Goal: Task Accomplishment & Management: Use online tool/utility

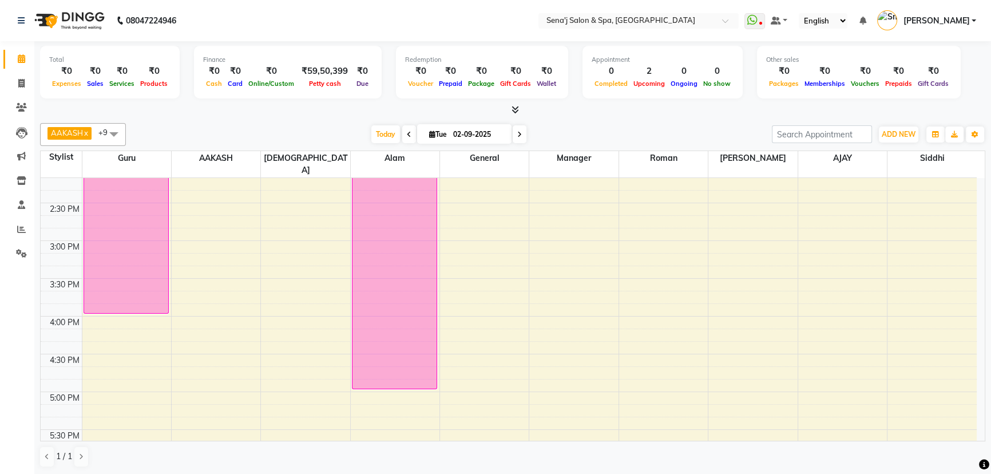
scroll to position [364, 0]
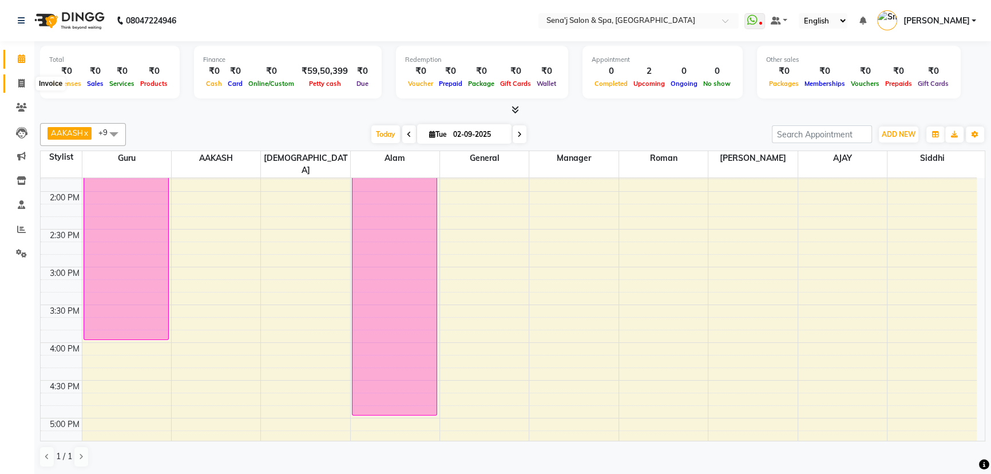
click at [25, 79] on span at bounding box center [21, 83] width 20 height 13
select select "service"
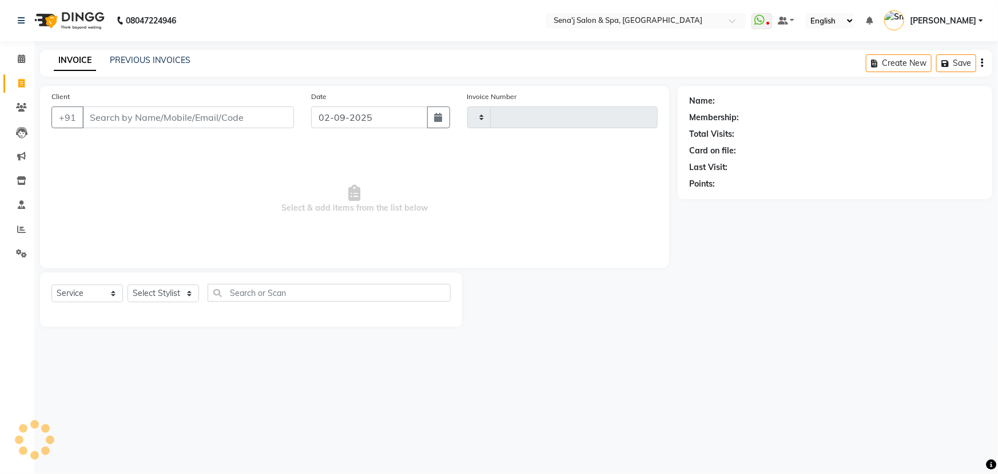
type input "2978"
select select "447"
click at [171, 63] on link "PREVIOUS INVOICES" at bounding box center [150, 60] width 81 height 10
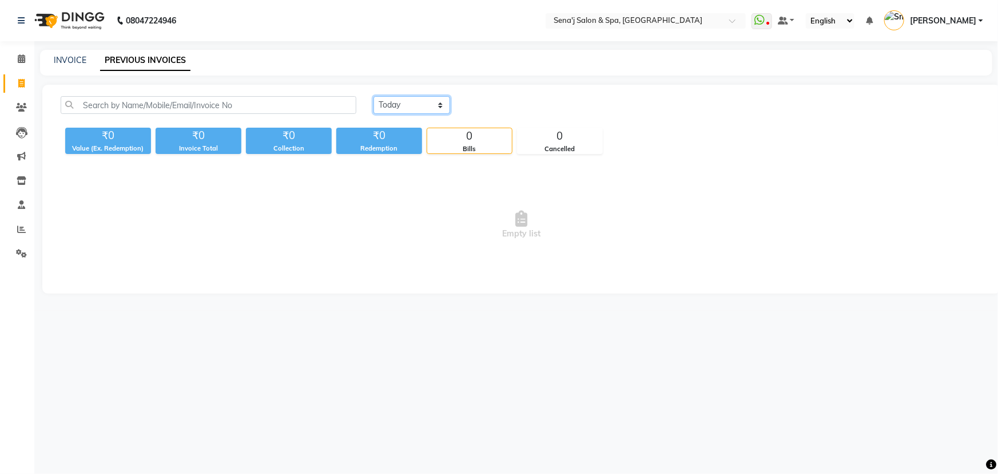
click at [418, 103] on select "[DATE] [DATE] Custom Range" at bounding box center [411, 105] width 77 height 18
select select "[DATE]"
click at [373, 96] on select "[DATE] [DATE] Custom Range" at bounding box center [411, 105] width 77 height 18
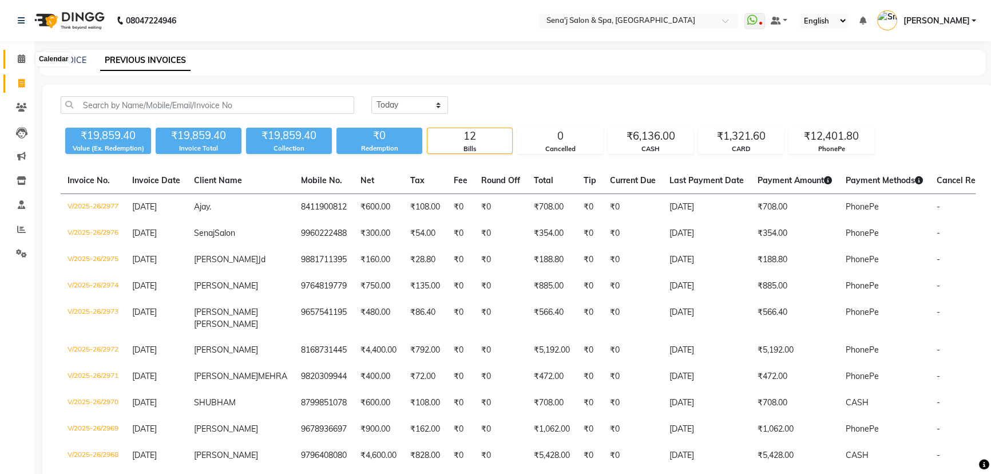
drag, startPoint x: 21, startPoint y: 53, endPoint x: 23, endPoint y: 67, distance: 13.8
click at [21, 53] on span at bounding box center [21, 59] width 20 height 13
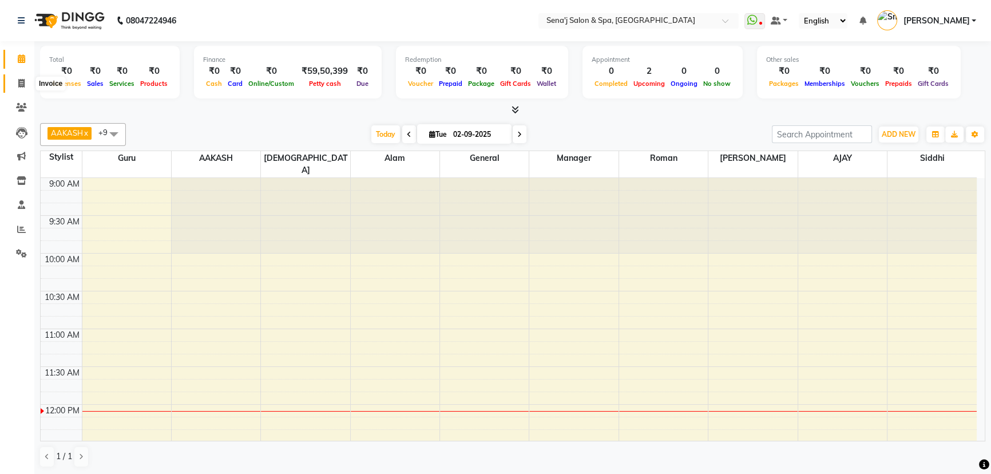
click at [14, 81] on span at bounding box center [21, 83] width 20 height 13
select select "service"
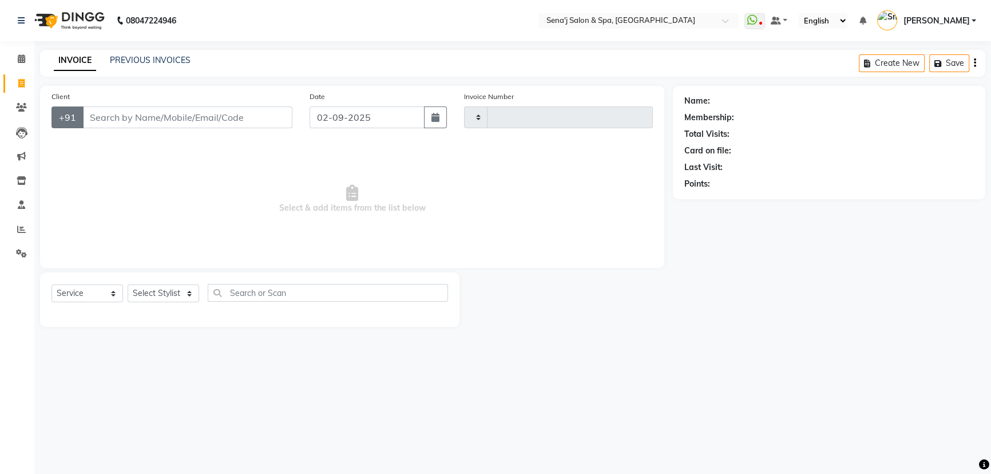
type input "2978"
select select "447"
drag, startPoint x: 166, startPoint y: 295, endPoint x: 166, endPoint y: 286, distance: 9.2
click at [166, 295] on select "Select Stylist [PERSON_NAME] [PERSON_NAME] [PERSON_NAME] [PERSON_NAME] General …" at bounding box center [163, 293] width 71 height 18
click at [128, 284] on select "Select Stylist [PERSON_NAME] [PERSON_NAME] [PERSON_NAME] [PERSON_NAME] General …" at bounding box center [163, 293] width 71 height 18
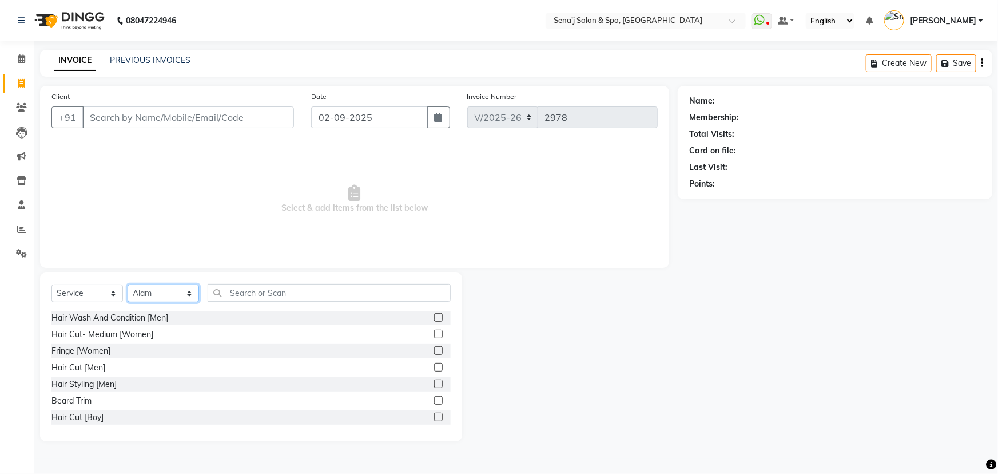
click at [161, 297] on select "Select Stylist [PERSON_NAME] [PERSON_NAME] [PERSON_NAME] [PERSON_NAME] General …" at bounding box center [163, 293] width 71 height 18
select select "83144"
click at [128, 284] on select "Select Stylist [PERSON_NAME] [PERSON_NAME] [PERSON_NAME] [PERSON_NAME] General …" at bounding box center [163, 293] width 71 height 18
click at [434, 400] on label at bounding box center [438, 400] width 9 height 9
click at [434, 400] on input "checkbox" at bounding box center [437, 400] width 7 height 7
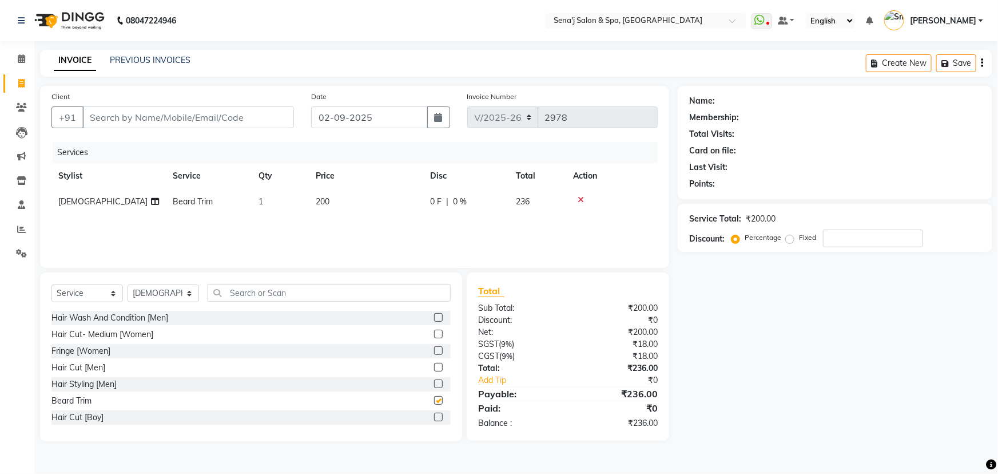
checkbox input "false"
click at [164, 114] on input "Client" at bounding box center [188, 117] width 212 height 22
click at [172, 113] on input "Client" at bounding box center [188, 117] width 212 height 22
click at [241, 108] on input "Client" at bounding box center [188, 117] width 212 height 22
click at [221, 114] on input "Client" at bounding box center [188, 117] width 212 height 22
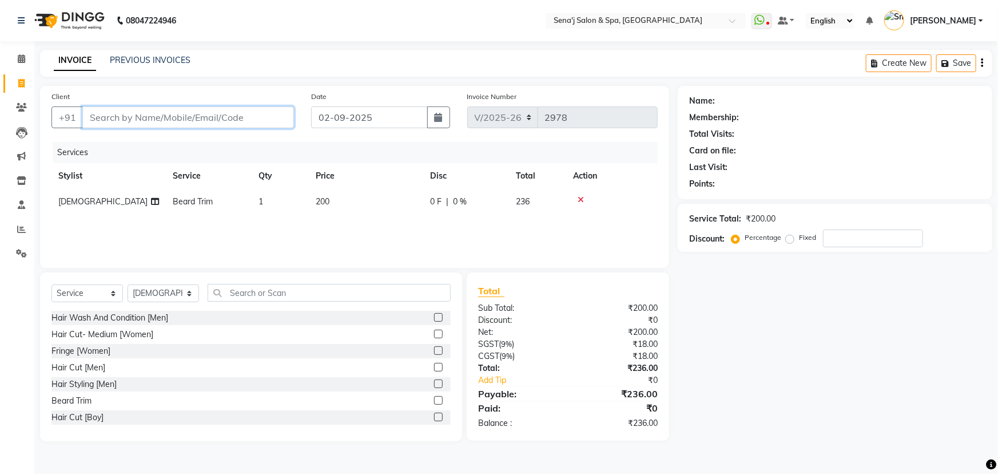
click at [161, 127] on input "Client" at bounding box center [188, 117] width 212 height 22
type input "7"
type input "0"
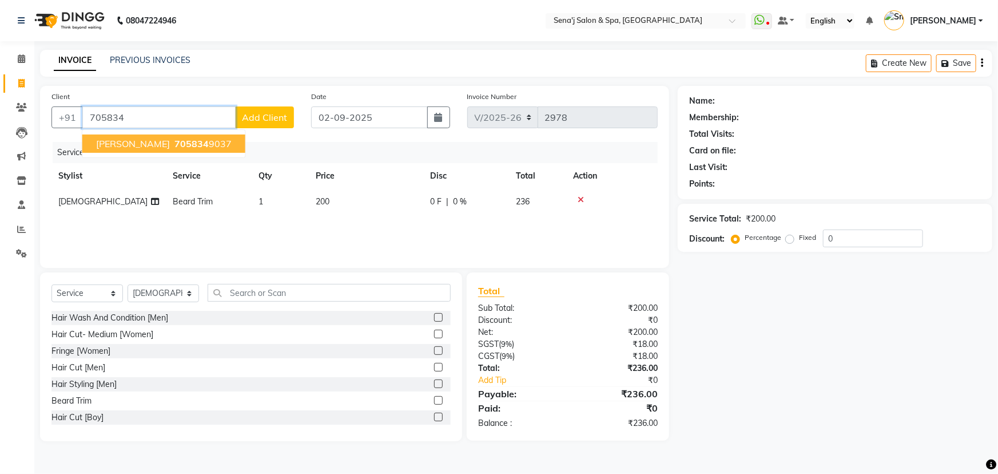
click at [209, 143] on ngb-highlight "705834 9037" at bounding box center [201, 143] width 59 height 11
type input "7058349037"
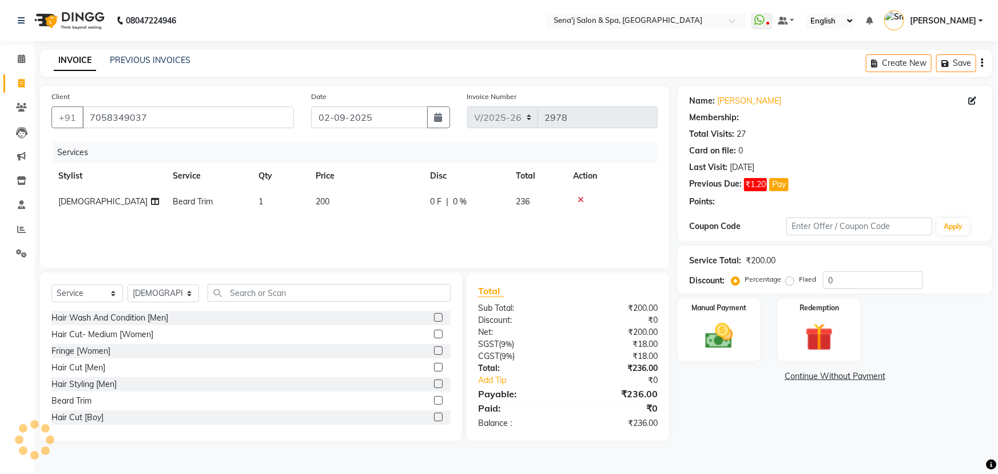
select select "1: Object"
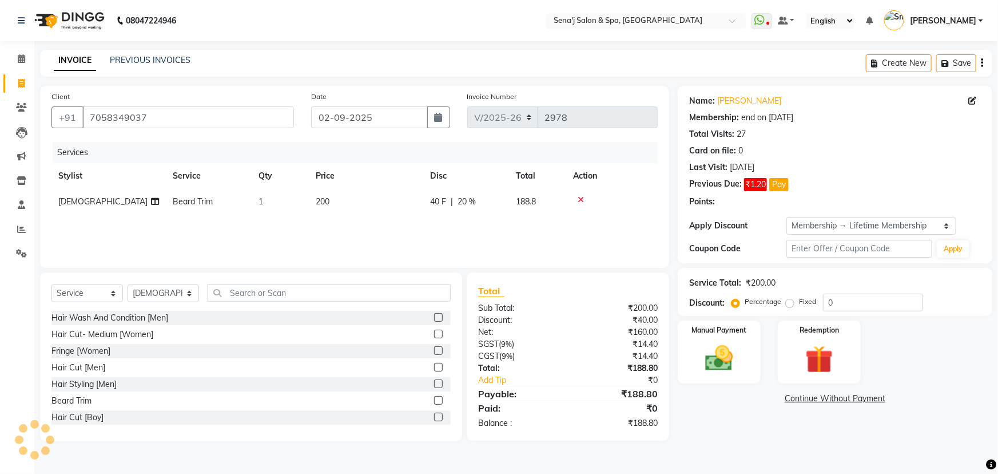
type input "20"
click at [727, 357] on img at bounding box center [719, 357] width 47 height 33
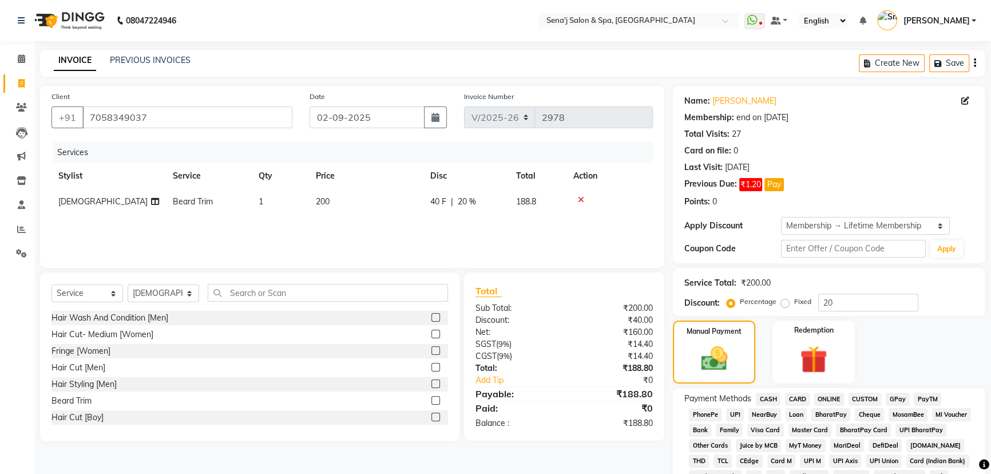
scroll to position [51, 0]
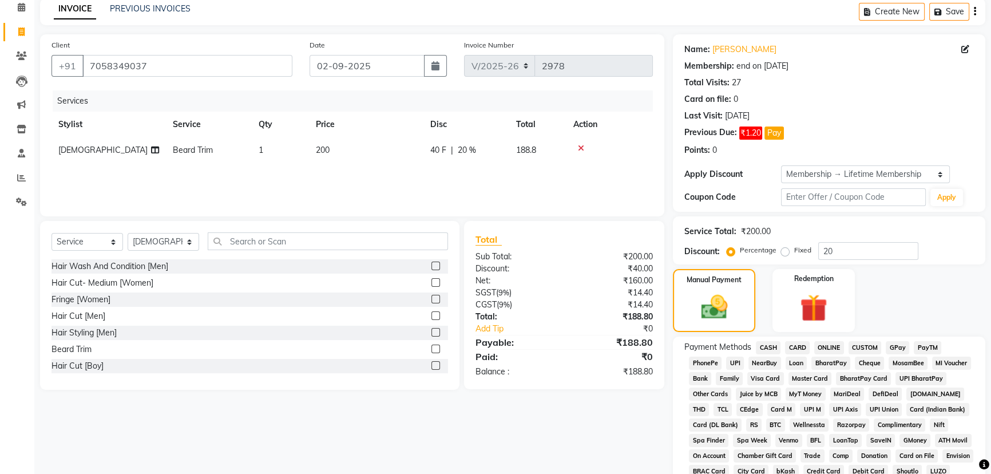
click at [707, 360] on span "PhonePe" at bounding box center [705, 362] width 33 height 13
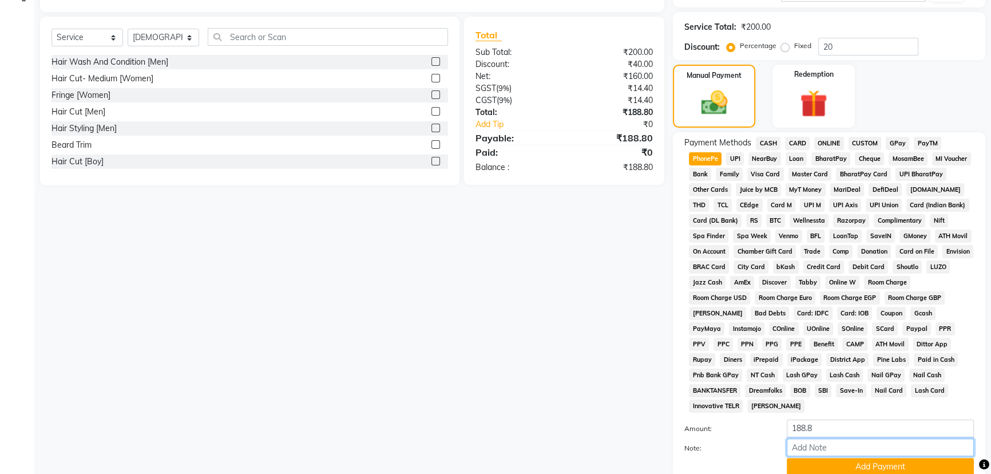
click at [837, 438] on input "Note:" at bounding box center [879, 447] width 187 height 18
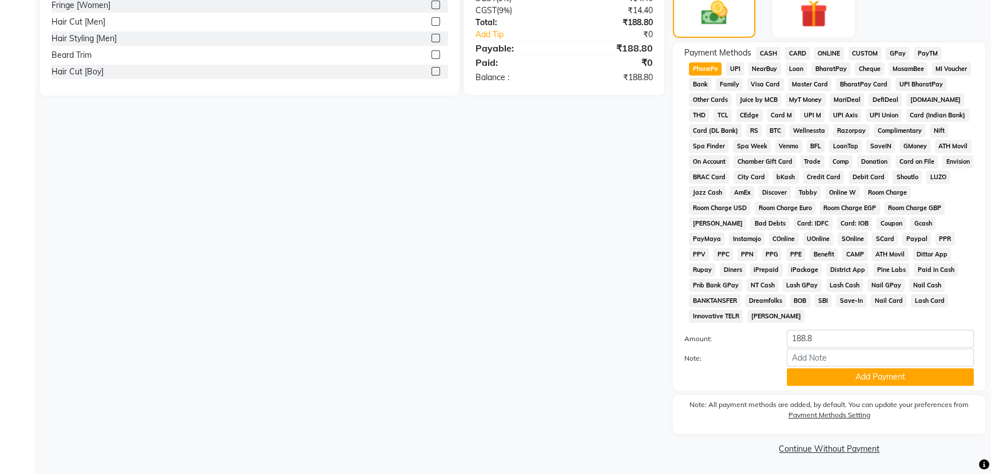
click at [821, 326] on div "Payment Methods CASH CARD ONLINE CUSTOM GPay PayTM PhonePe UPI NearBuy Loan Bha…" at bounding box center [828, 216] width 289 height 339
click at [828, 340] on input "188.8" at bounding box center [879, 338] width 187 height 18
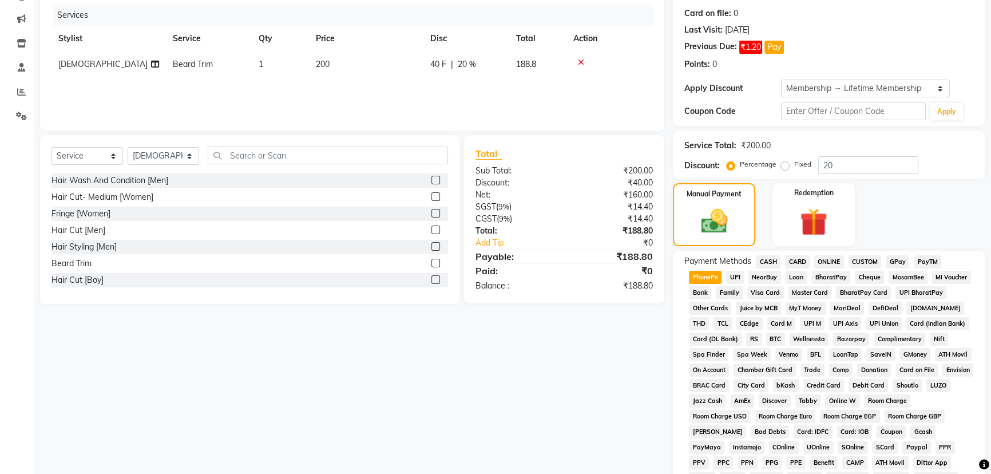
type input "188"
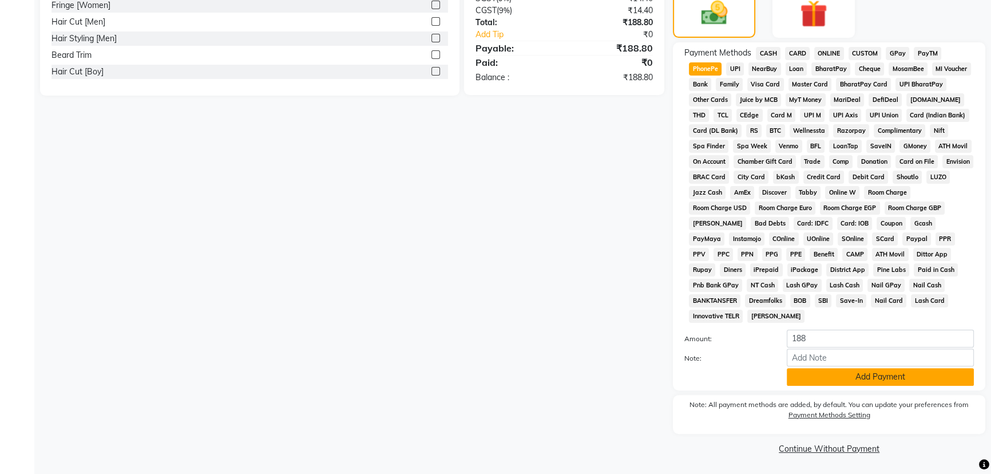
click at [818, 372] on button "Add Payment" at bounding box center [879, 377] width 187 height 18
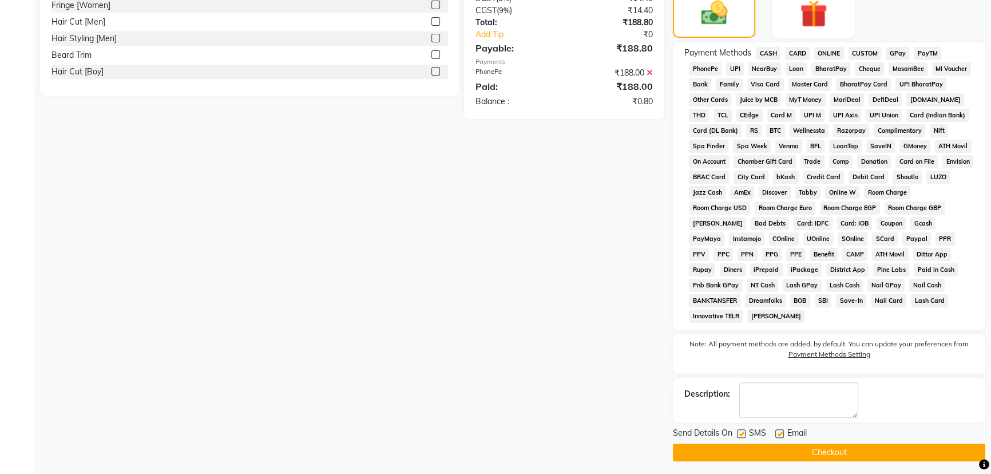
click at [719, 448] on button "Checkout" at bounding box center [829, 452] width 312 height 18
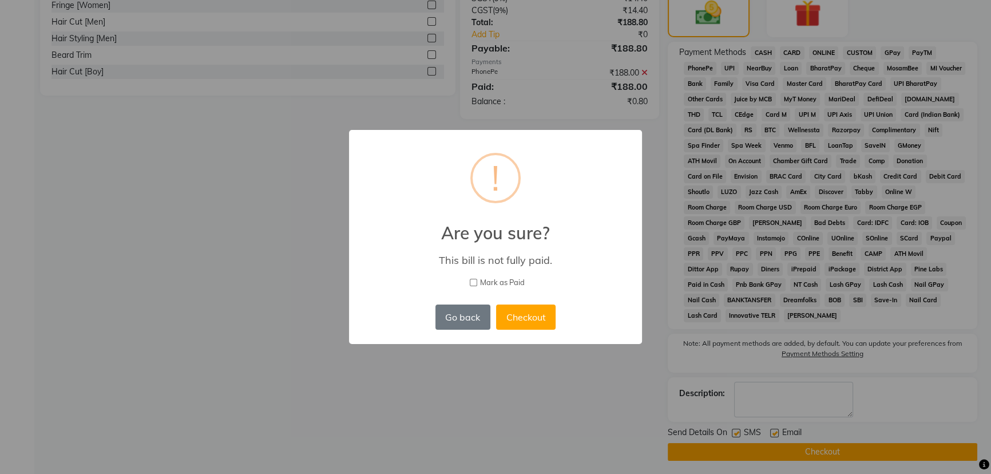
scroll to position [334, 0]
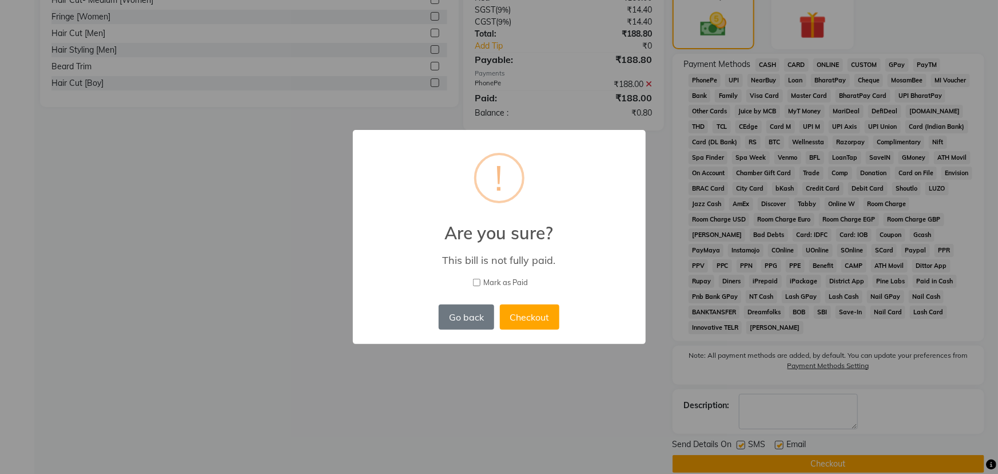
click at [470, 280] on label "Mark as Paid" at bounding box center [499, 282] width 263 height 11
click at [473, 280] on input "Mark as Paid" at bounding box center [476, 282] width 7 height 7
checkbox input "true"
click at [540, 320] on button "Checkout" at bounding box center [529, 316] width 59 height 25
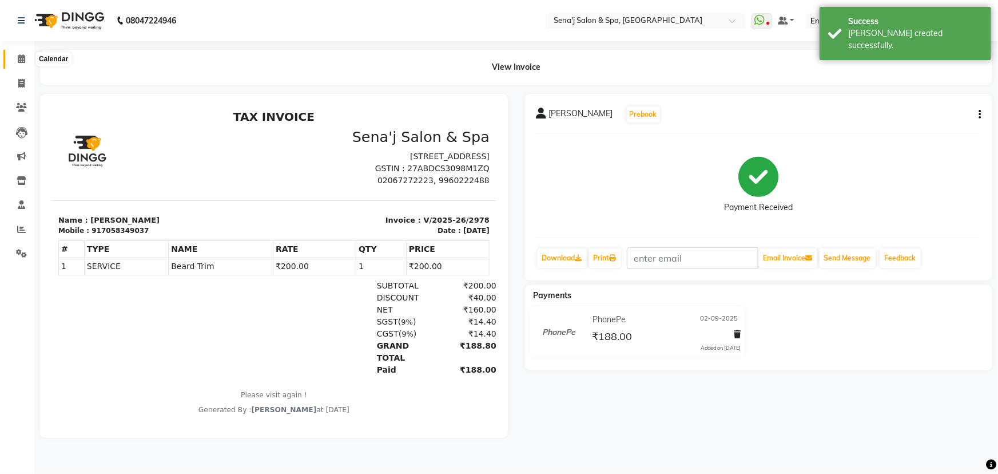
drag, startPoint x: 20, startPoint y: 61, endPoint x: 3, endPoint y: 57, distance: 16.9
click at [20, 61] on icon at bounding box center [21, 58] width 7 height 9
